Goal: Task Accomplishment & Management: Use online tool/utility

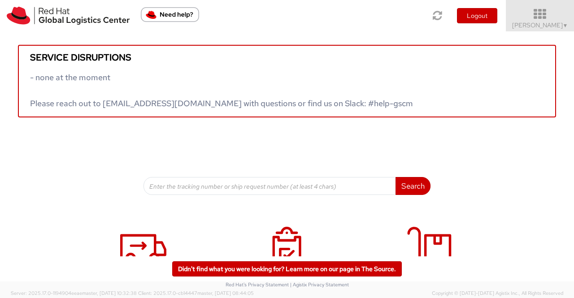
click at [529, 26] on span "Sumitra Hansdah ▼" at bounding box center [540, 25] width 56 height 8
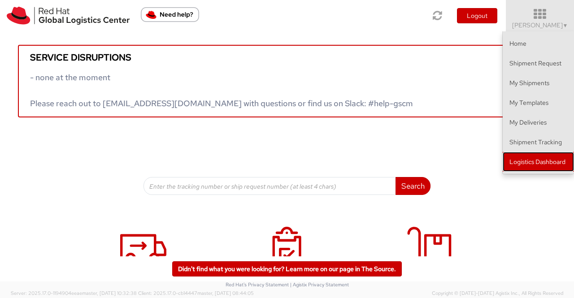
click at [525, 160] on link "Logistics Dashboard" at bounding box center [538, 162] width 71 height 20
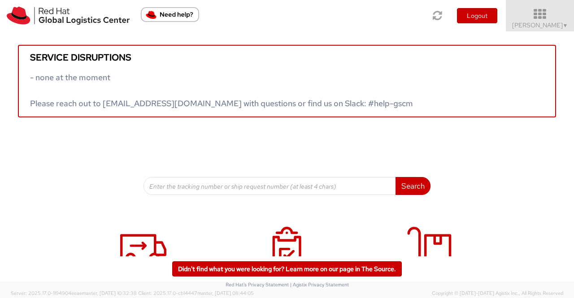
click at [560, 26] on span "Sumitra Hansdah ▼" at bounding box center [540, 25] width 56 height 8
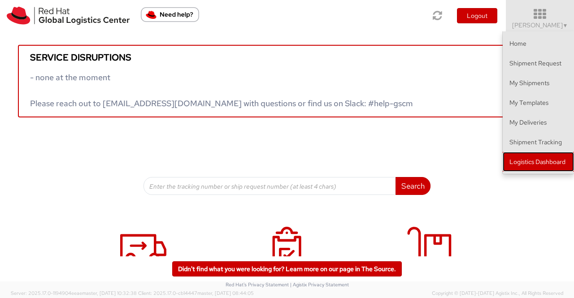
click at [547, 163] on link "Logistics Dashboard" at bounding box center [538, 162] width 71 height 20
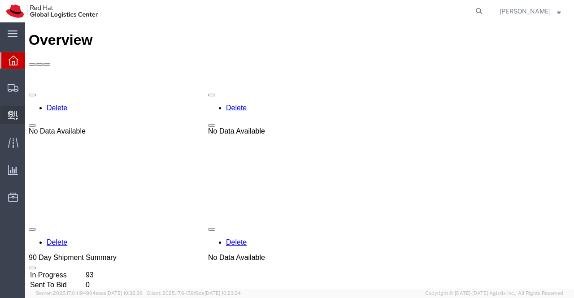
click at [0, 0] on span "Create Delivery" at bounding box center [0, 0] width 0 height 0
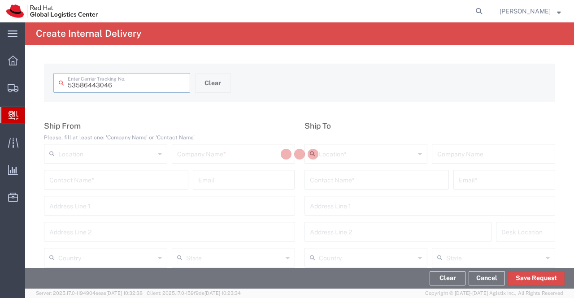
type input "53586443046"
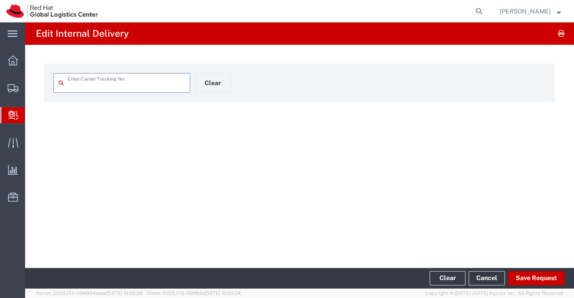
type input "53586443046"
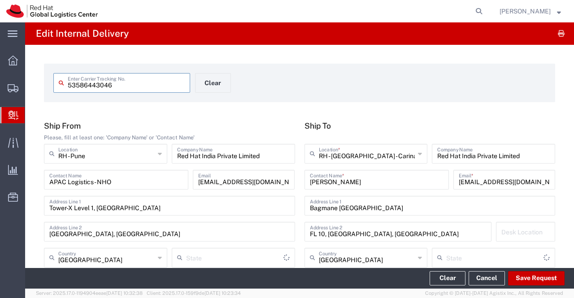
type input "Your Packaging"
type input "Mahārāshtra"
type input "Ground"
type input "[GEOGRAPHIC_DATA]"
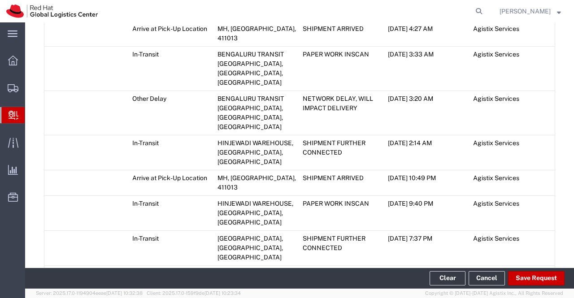
scroll to position [762, 0]
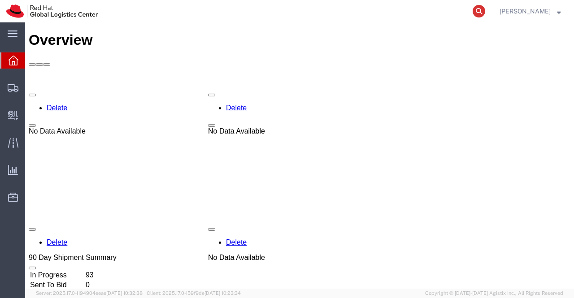
click at [478, 11] on icon at bounding box center [479, 11] width 13 height 13
paste input "55906970"
type input "55906970"
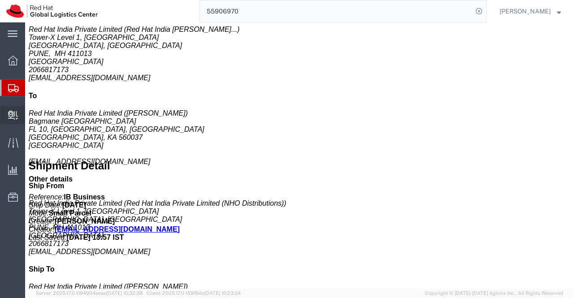
click at [0, 0] on span "Create Delivery" at bounding box center [0, 0] width 0 height 0
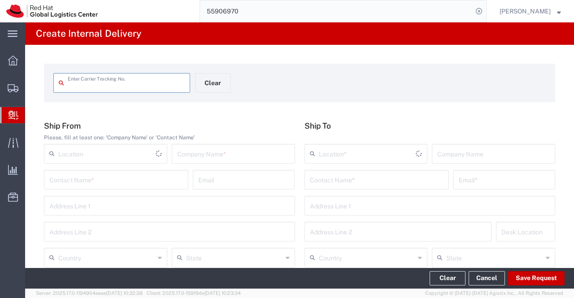
click at [121, 86] on input "text" at bounding box center [126, 82] width 117 height 16
type input "55906970"
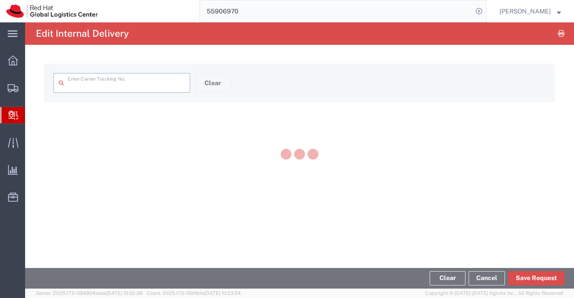
type input "55906970"
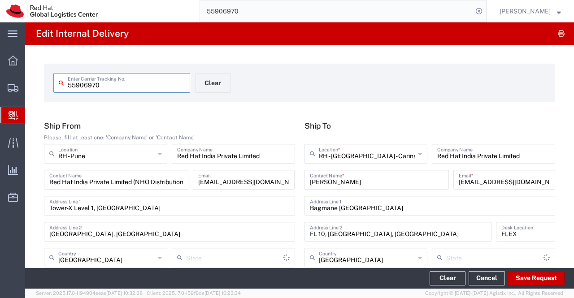
type input "Your Packaging"
type input "Mahārāshtra"
type input "[GEOGRAPHIC_DATA]"
type input "IO_Ground"
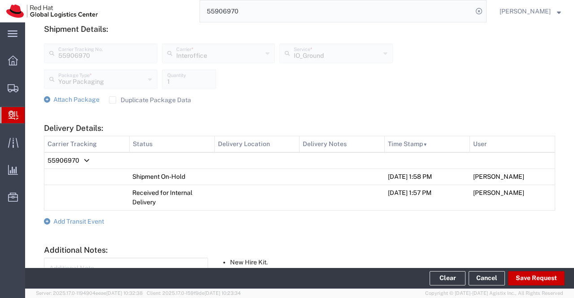
scroll to position [404, 0]
